Goal: Transaction & Acquisition: Purchase product/service

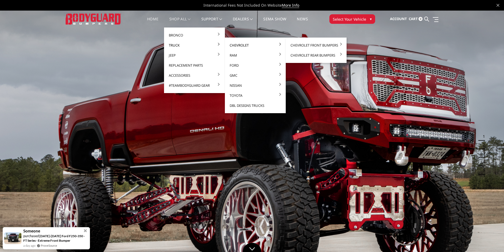
click at [248, 44] on link "Chevrolet" at bounding box center [255, 45] width 57 height 10
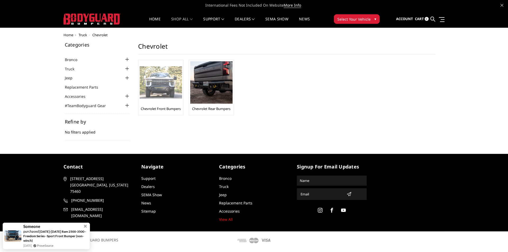
click at [160, 91] on img at bounding box center [161, 82] width 42 height 33
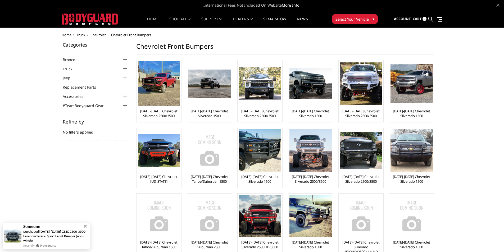
click at [122, 69] on div at bounding box center [125, 69] width 6 height 6
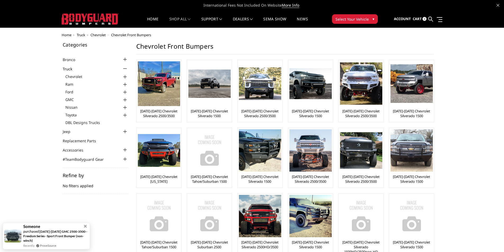
click at [124, 77] on div at bounding box center [125, 77] width 6 height 6
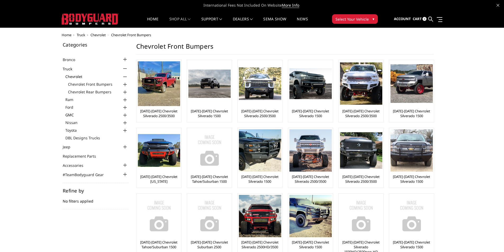
click at [70, 116] on link "GMC" at bounding box center [96, 115] width 63 height 6
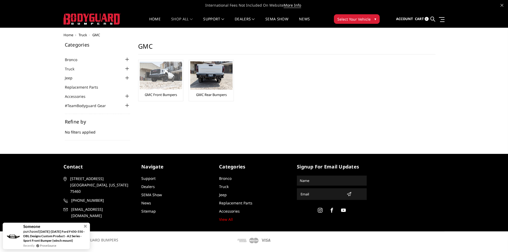
click at [157, 84] on img at bounding box center [161, 76] width 42 height 28
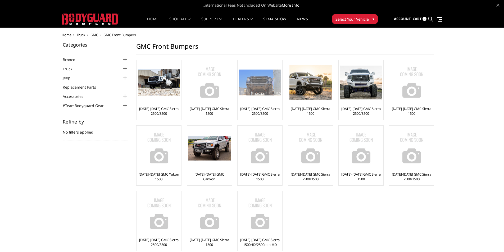
click at [262, 107] on link "[DATE]-[DATE] GMC Sierra 2500/3500" at bounding box center [260, 111] width 42 height 10
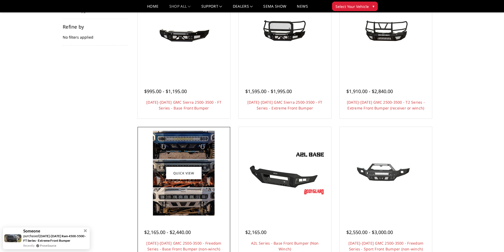
scroll to position [106, 0]
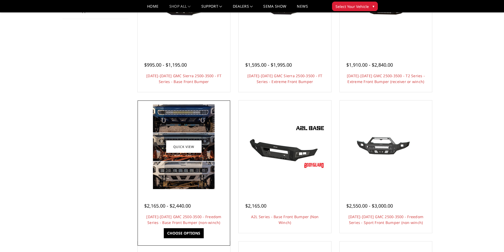
click at [177, 166] on img at bounding box center [184, 146] width 62 height 85
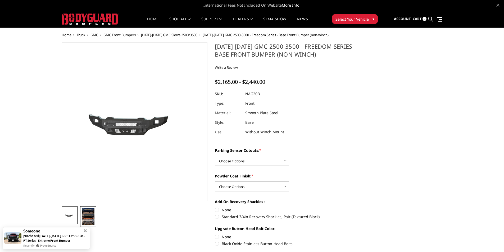
click at [89, 214] on img at bounding box center [88, 216] width 13 height 17
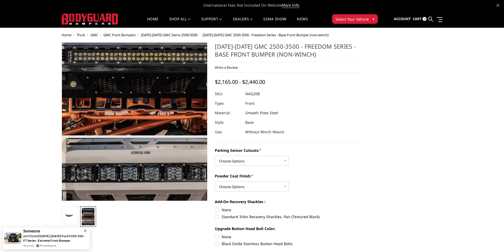
click at [124, 160] on img at bounding box center [142, 78] width 247 height 339
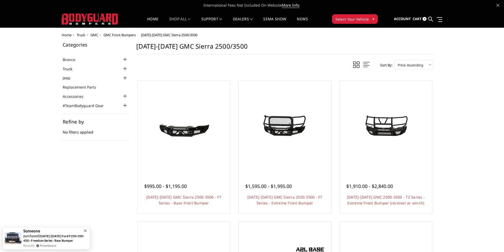
click at [68, 68] on link "Truck" at bounding box center [71, 69] width 16 height 6
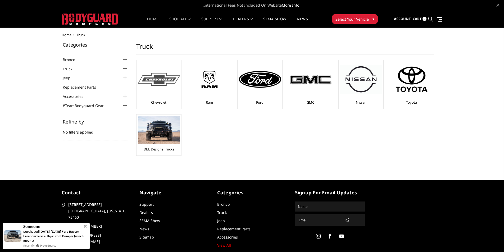
click at [162, 87] on div at bounding box center [159, 79] width 42 height 36
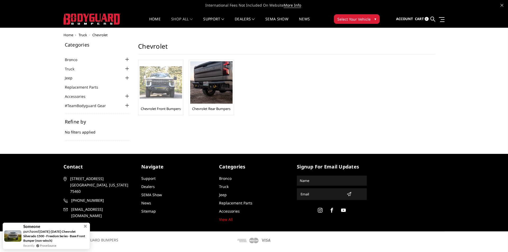
click at [166, 98] on img at bounding box center [161, 82] width 42 height 33
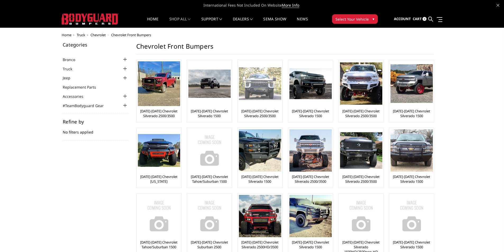
click at [259, 111] on link "[DATE]-[DATE] Chevrolet Silverado 2500/3500" at bounding box center [260, 114] width 42 height 10
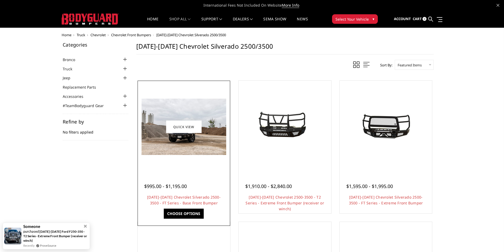
click at [189, 157] on div at bounding box center [184, 127] width 90 height 90
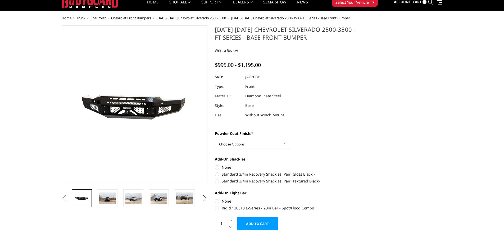
scroll to position [26, 0]
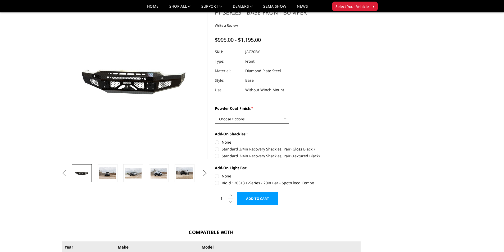
click at [236, 120] on select "Choose Options Bare Metal Gloss Black Powder Coat Textured Black Powder Coat" at bounding box center [252, 119] width 74 height 10
click at [318, 122] on div "Powder Coat Finish: * Choose Options Bare Metal Gloss Black Powder Coat Texture…" at bounding box center [288, 115] width 146 height 18
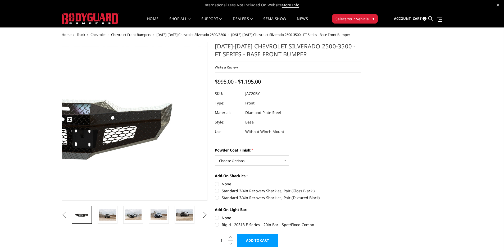
scroll to position [0, 0]
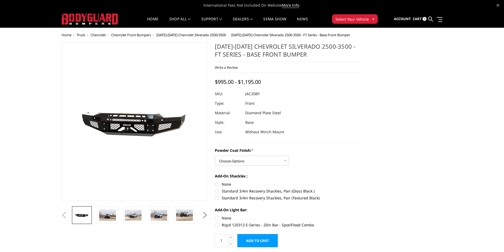
click at [212, 36] on span "[DATE]-[DATE] Chevrolet Silverado 2500/3500" at bounding box center [191, 35] width 70 height 5
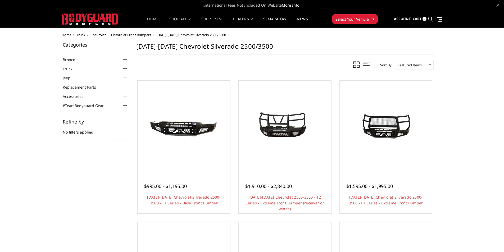
click at [100, 36] on span "Chevrolet" at bounding box center [97, 35] width 15 height 5
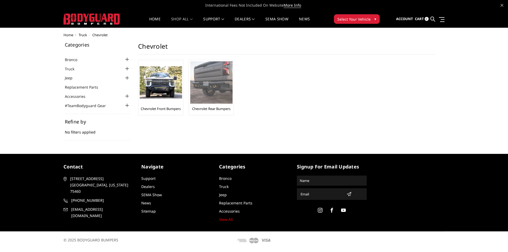
click at [221, 108] on link "Chevrolet Rear Bumpers" at bounding box center [211, 108] width 38 height 5
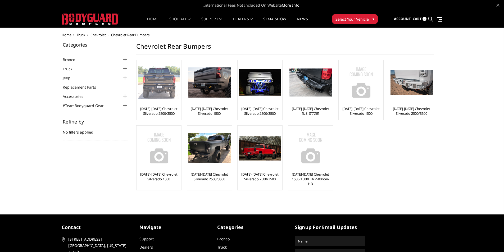
click at [174, 107] on link "[DATE]-[DATE] Chevrolet Silverado 2500/3500" at bounding box center [159, 111] width 42 height 10
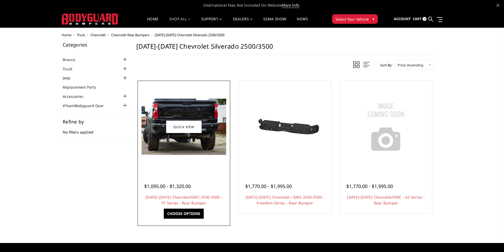
click at [173, 147] on img at bounding box center [184, 127] width 85 height 56
